Goal: Task Accomplishment & Management: Manage account settings

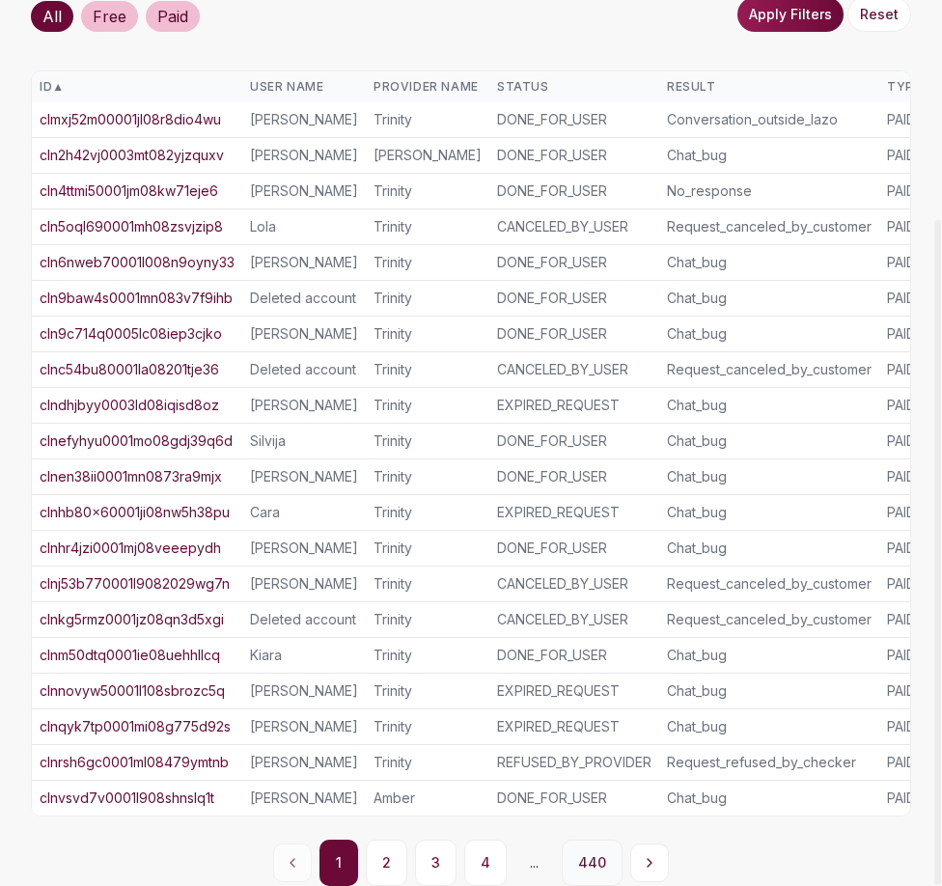
click at [593, 858] on button "440" at bounding box center [592, 862] width 61 height 46
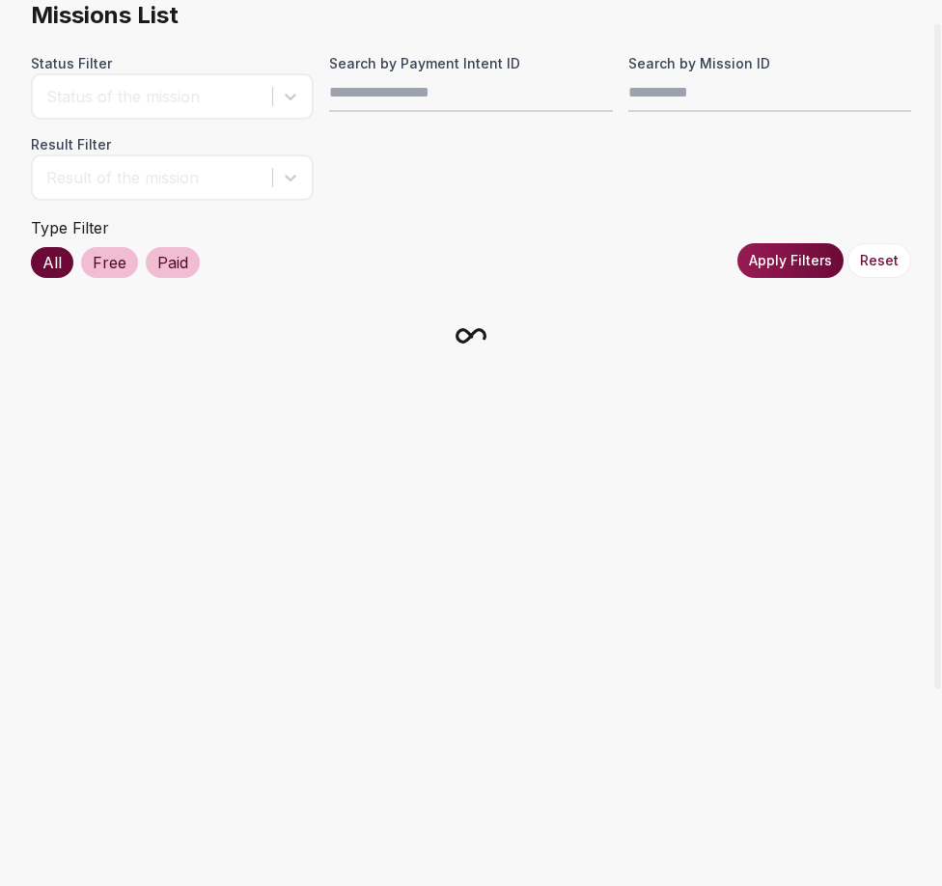
scroll to position [149, 0]
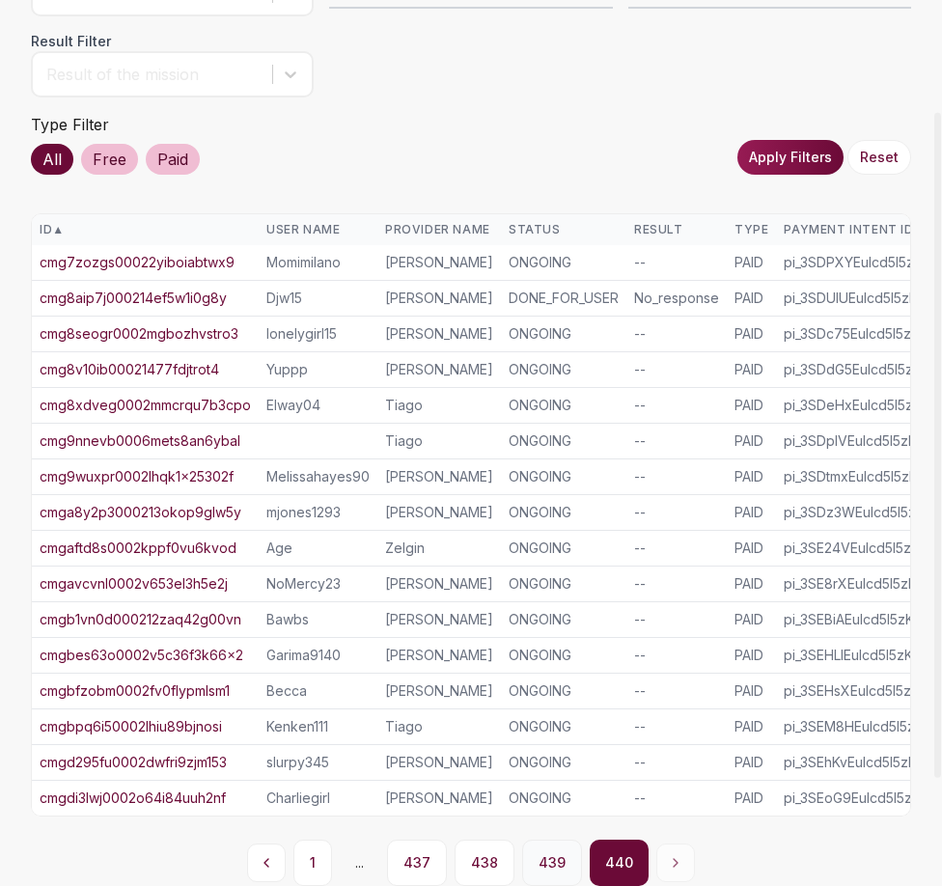
click at [561, 866] on button "439" at bounding box center [552, 862] width 60 height 46
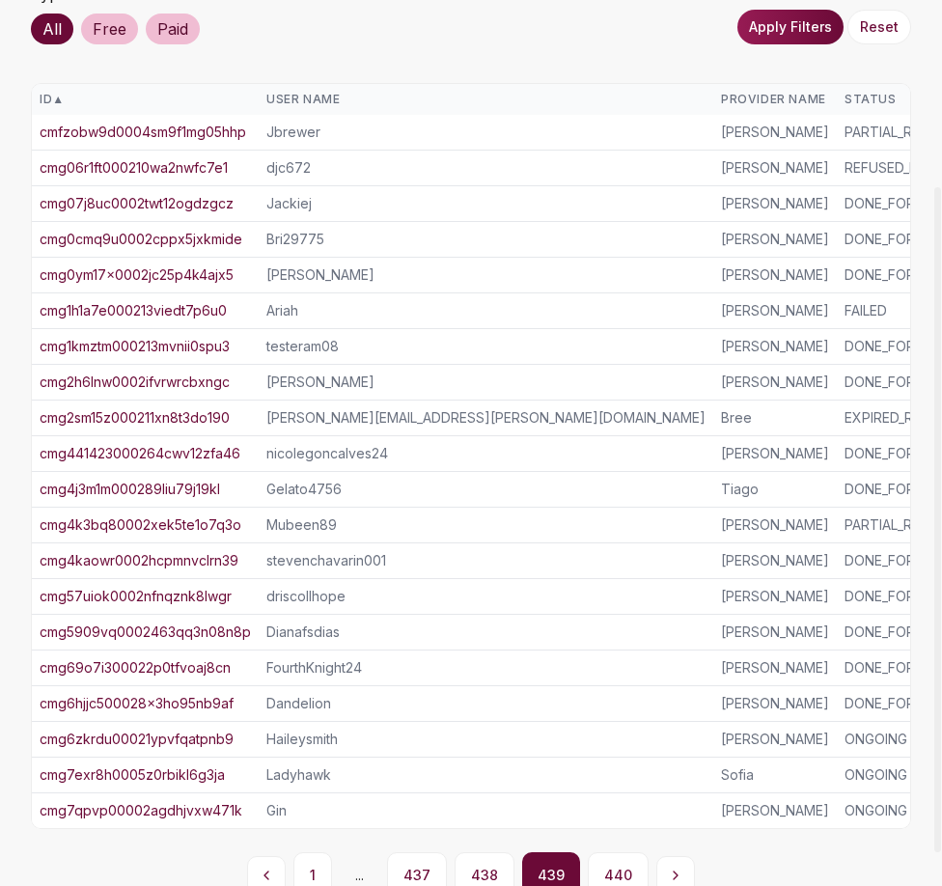
scroll to position [291, 0]
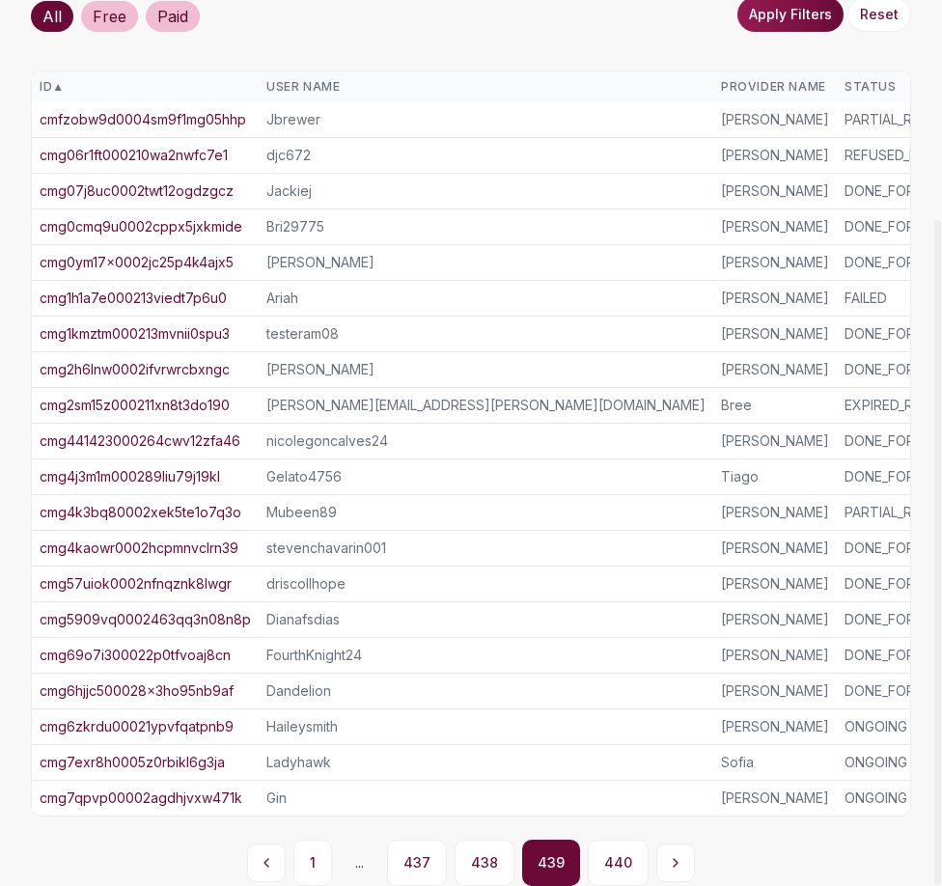
click at [173, 467] on link "cmg4j3m1m000289liu79j19kl" at bounding box center [130, 476] width 180 height 19
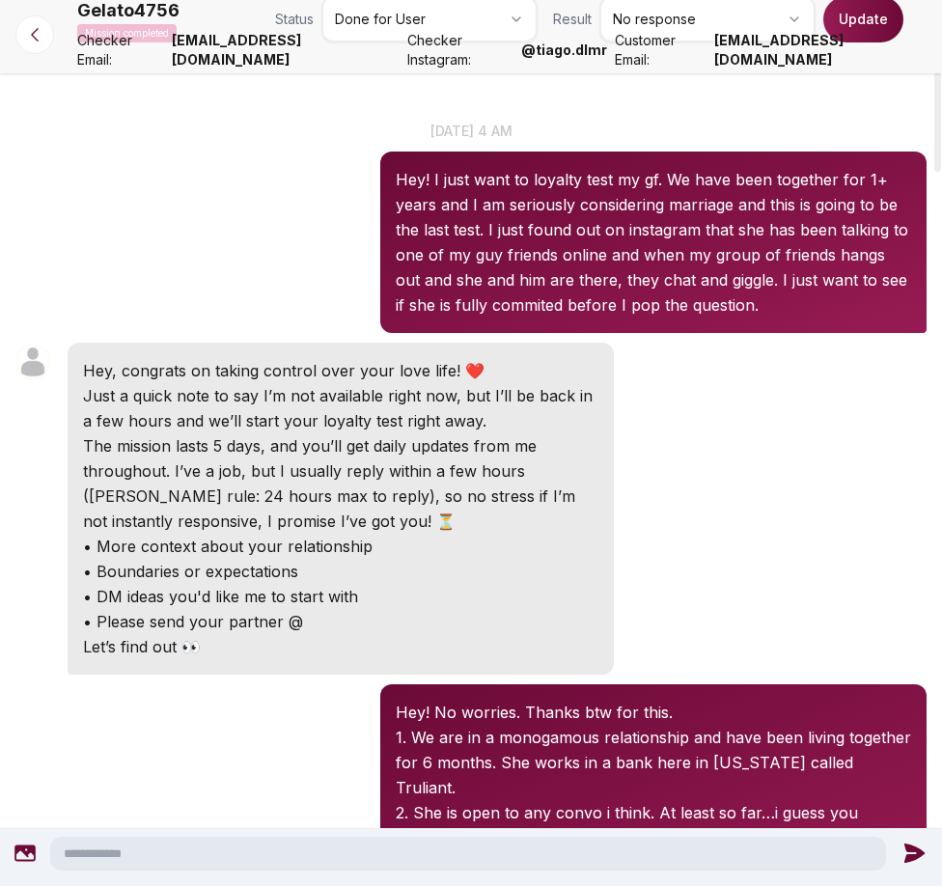
click at [453, 14] on html "Missions Sub Plans Contact us Logout Gelato4756 Mission completed Status Done f…" at bounding box center [471, 443] width 942 height 886
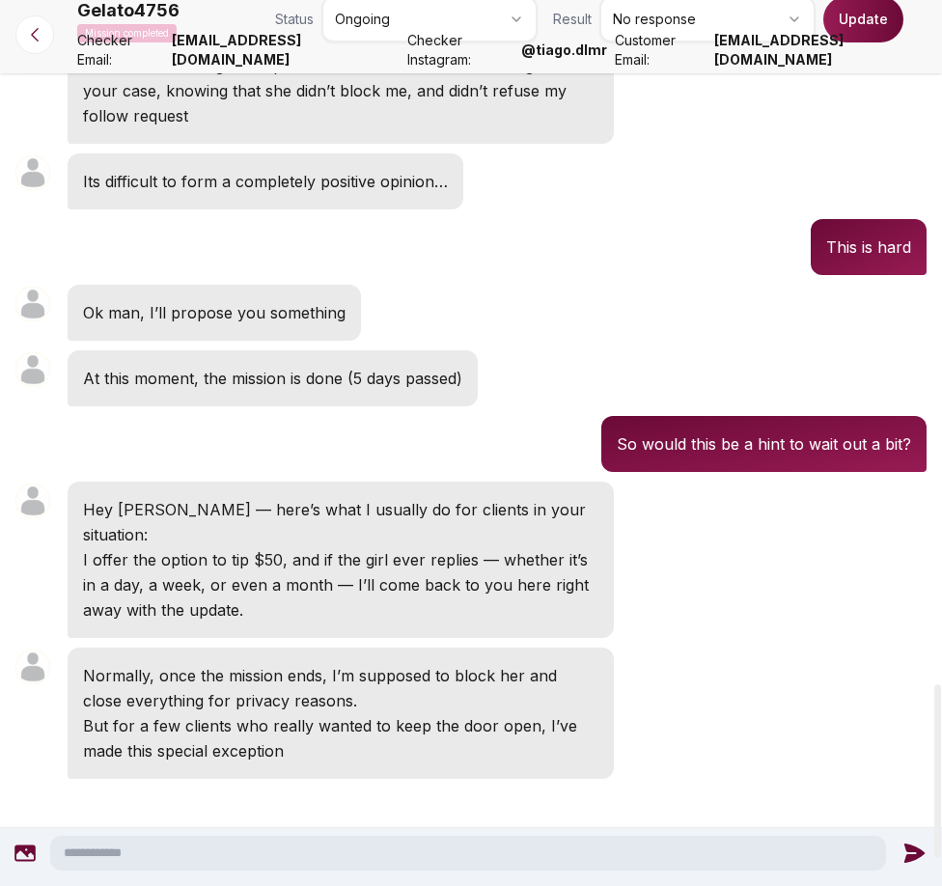
scroll to position [3546, 0]
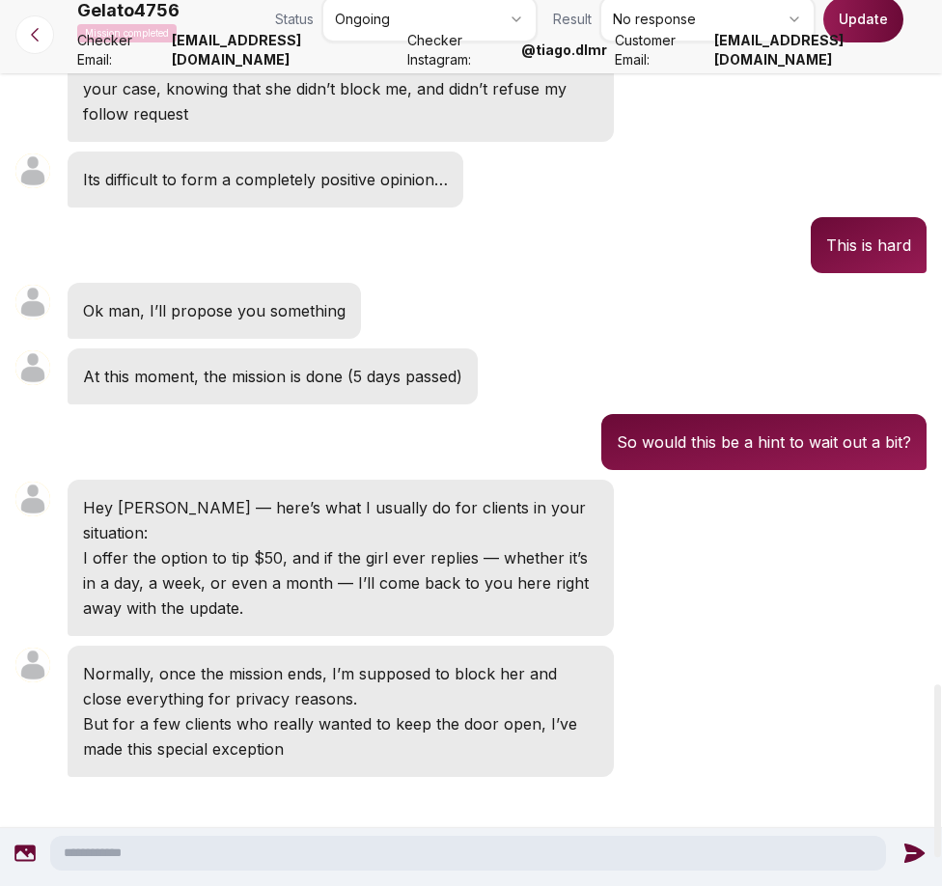
click at [865, 22] on button "Update" at bounding box center [863, 19] width 80 height 46
click at [41, 30] on icon at bounding box center [34, 34] width 19 height 19
